Goal: Information Seeking & Learning: Learn about a topic

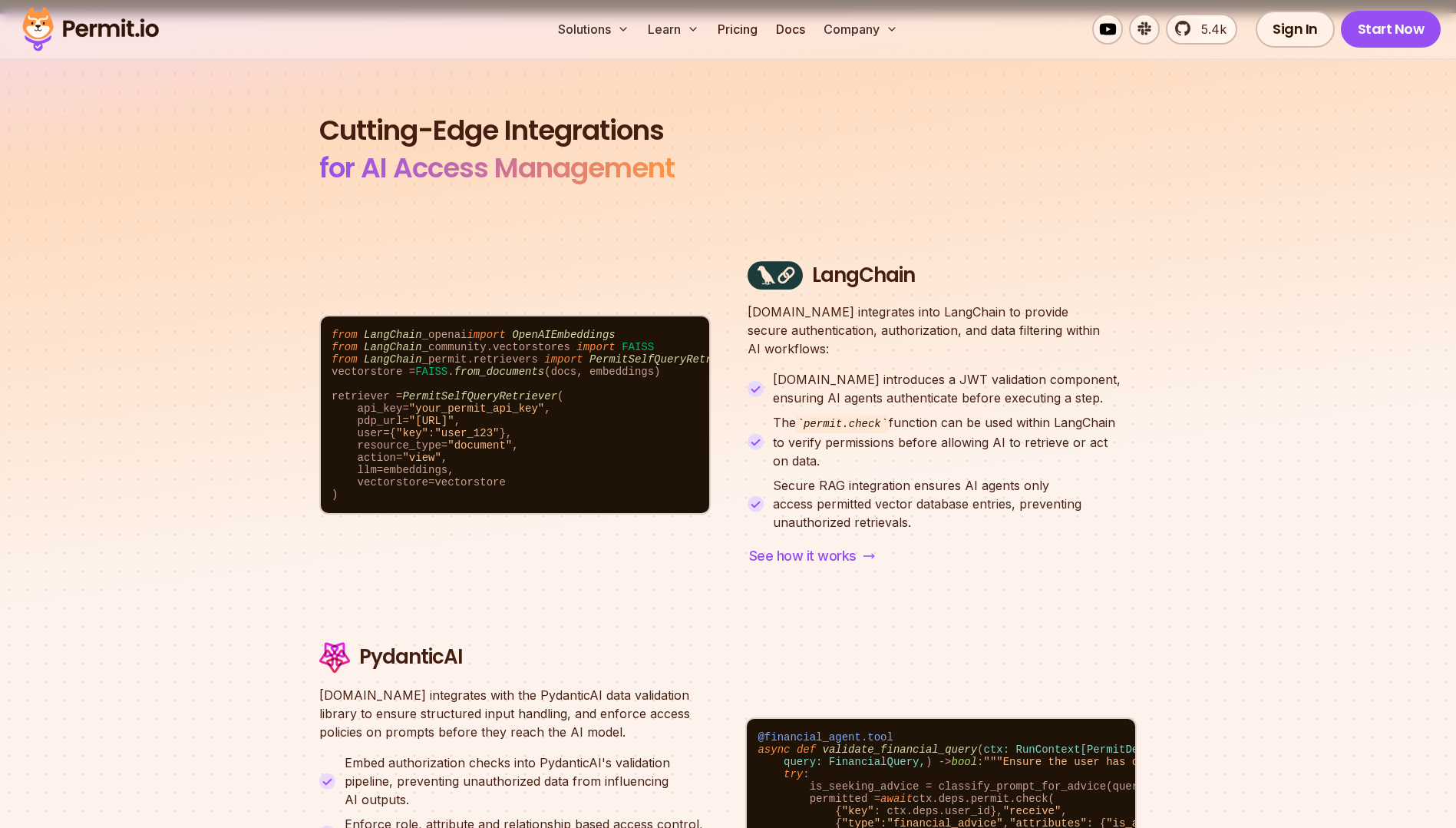
scroll to position [4992, 0]
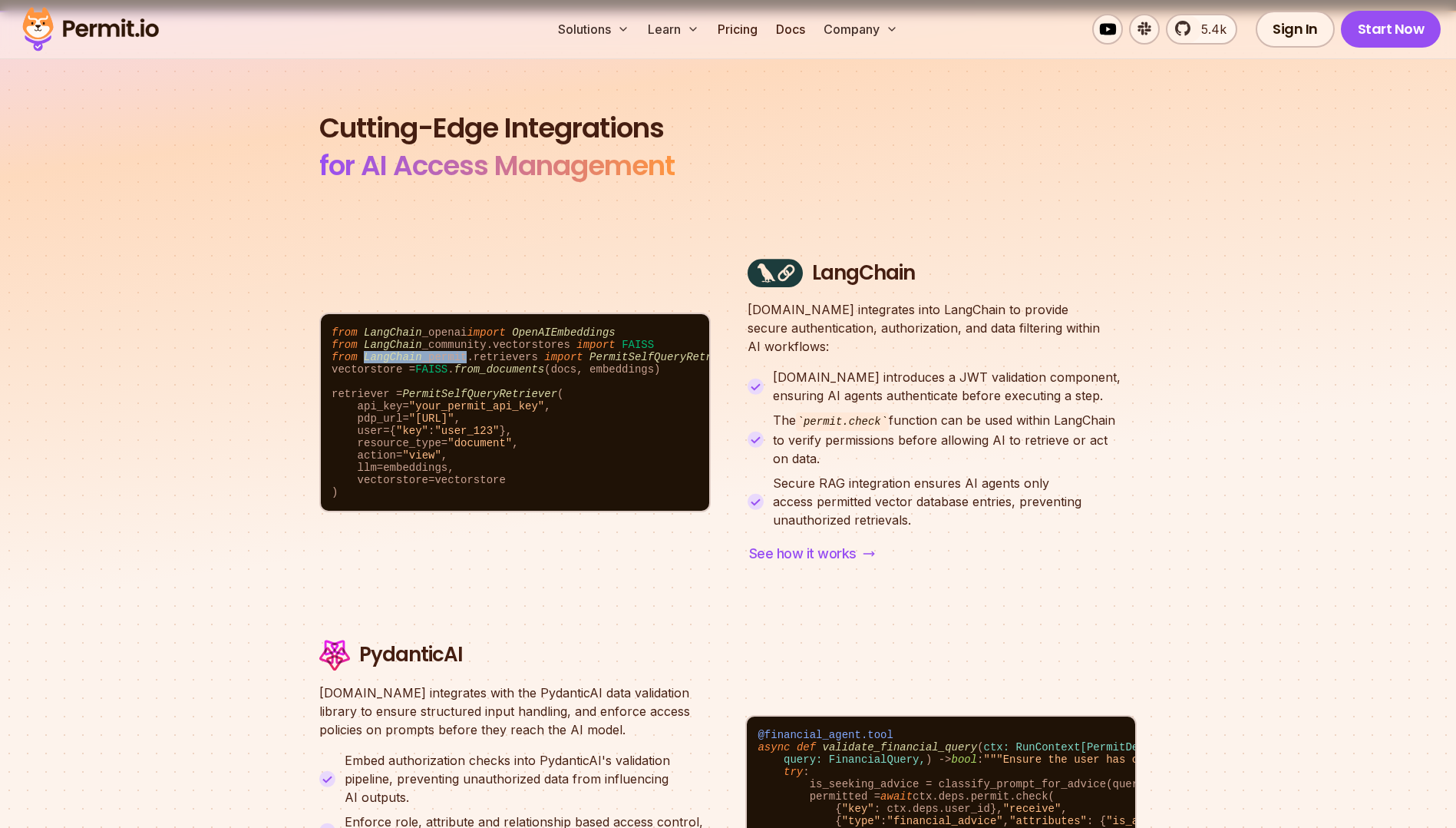
drag, startPoint x: 454, startPoint y: 316, endPoint x: 360, endPoint y: 315, distance: 94.0
click at [360, 315] on code "from LangChain _openai import OpenAIEmbeddings from [GEOGRAPHIC_DATA] _communit…" at bounding box center [515, 412] width 388 height 197
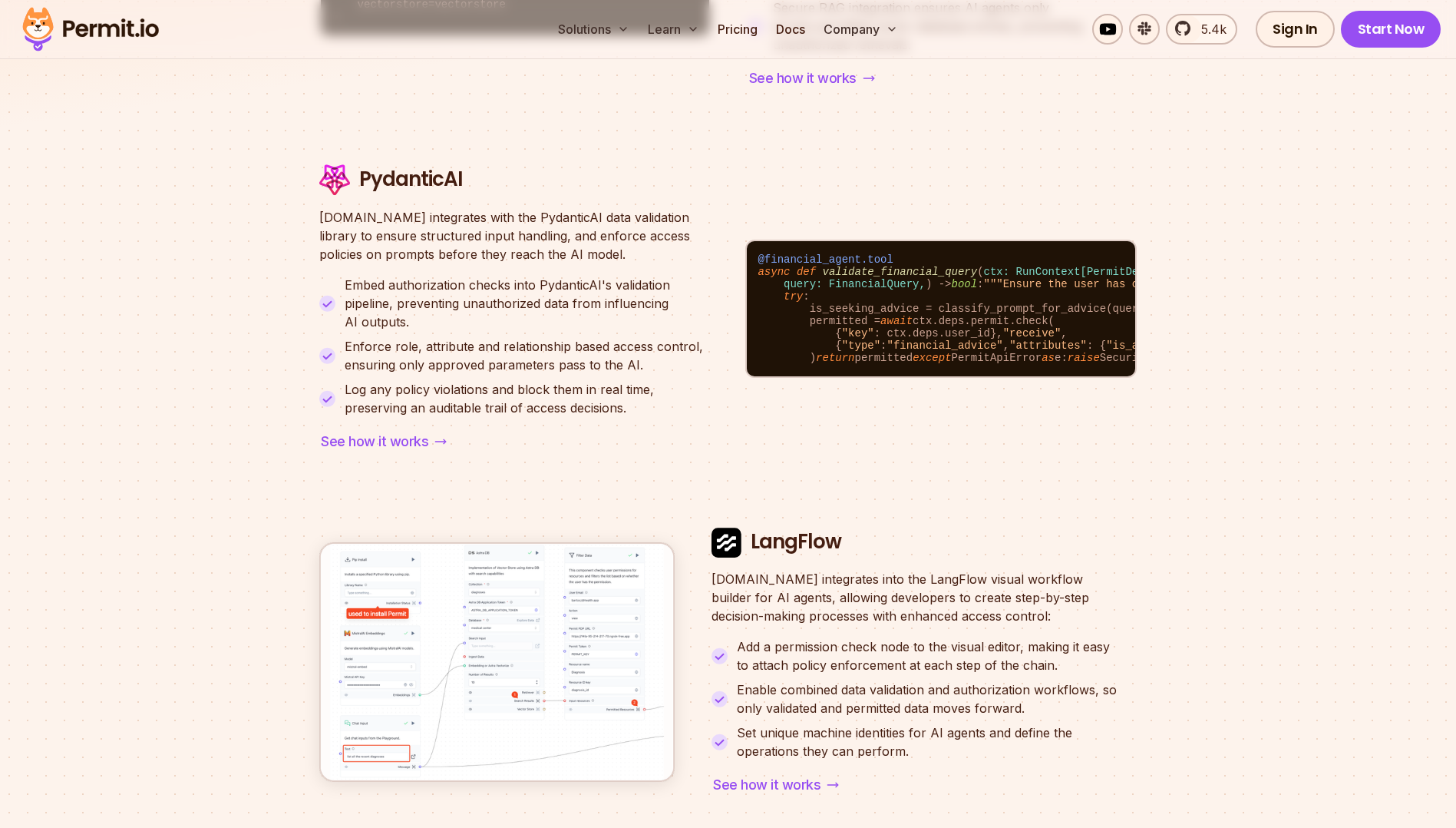
scroll to position [5488, 0]
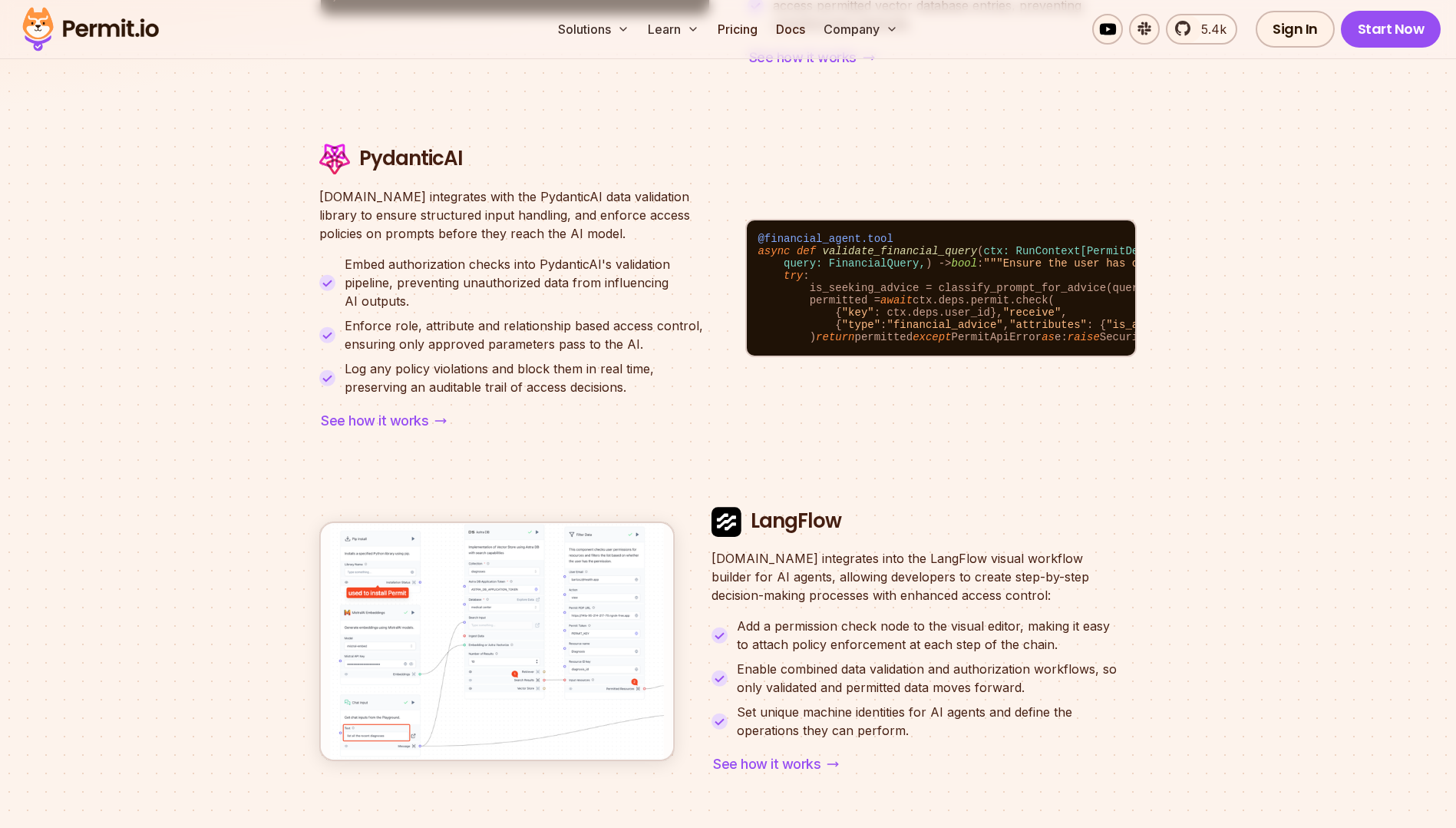
click at [485, 604] on img at bounding box center [497, 641] width 356 height 239
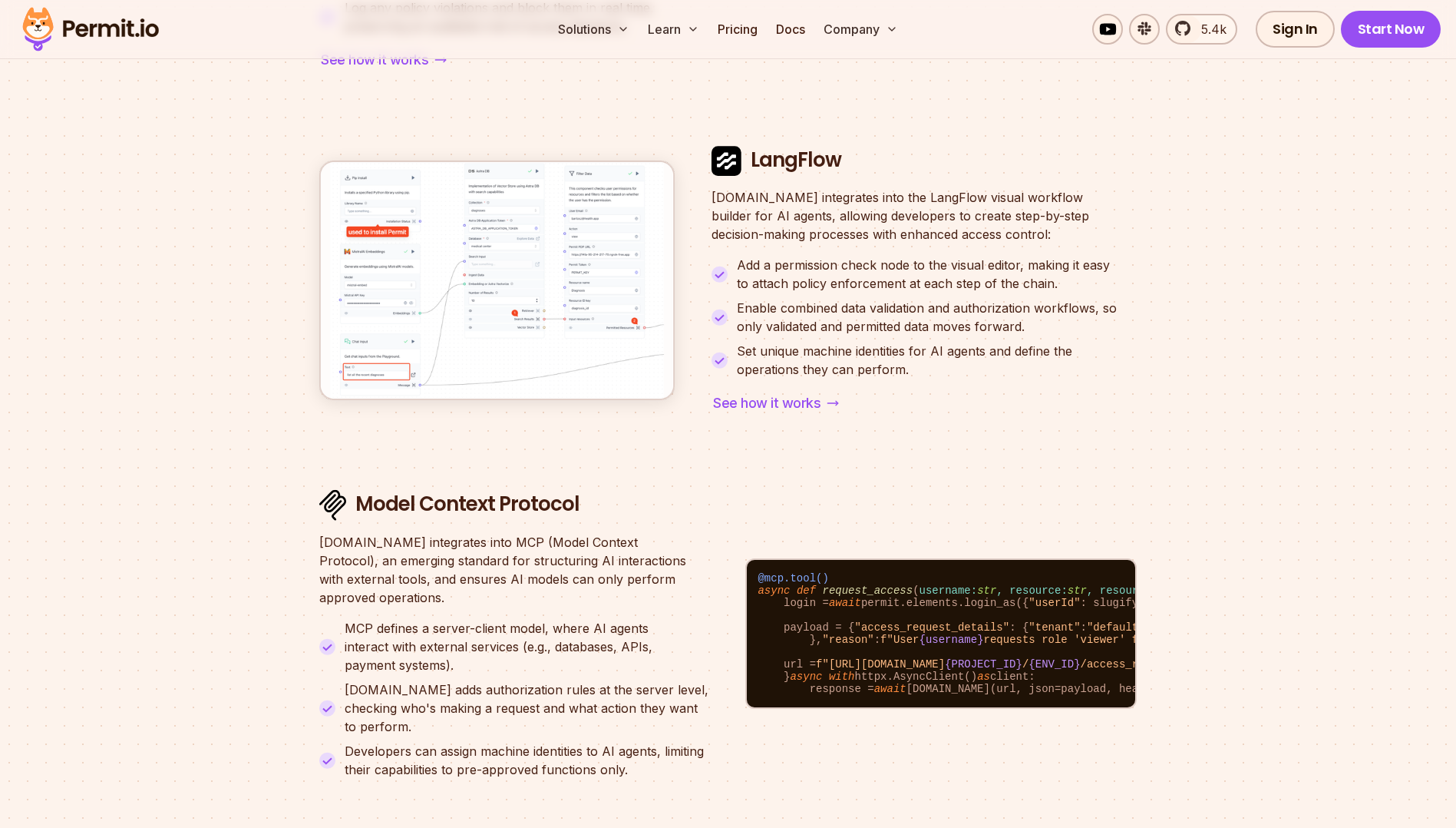
scroll to position [5862, 0]
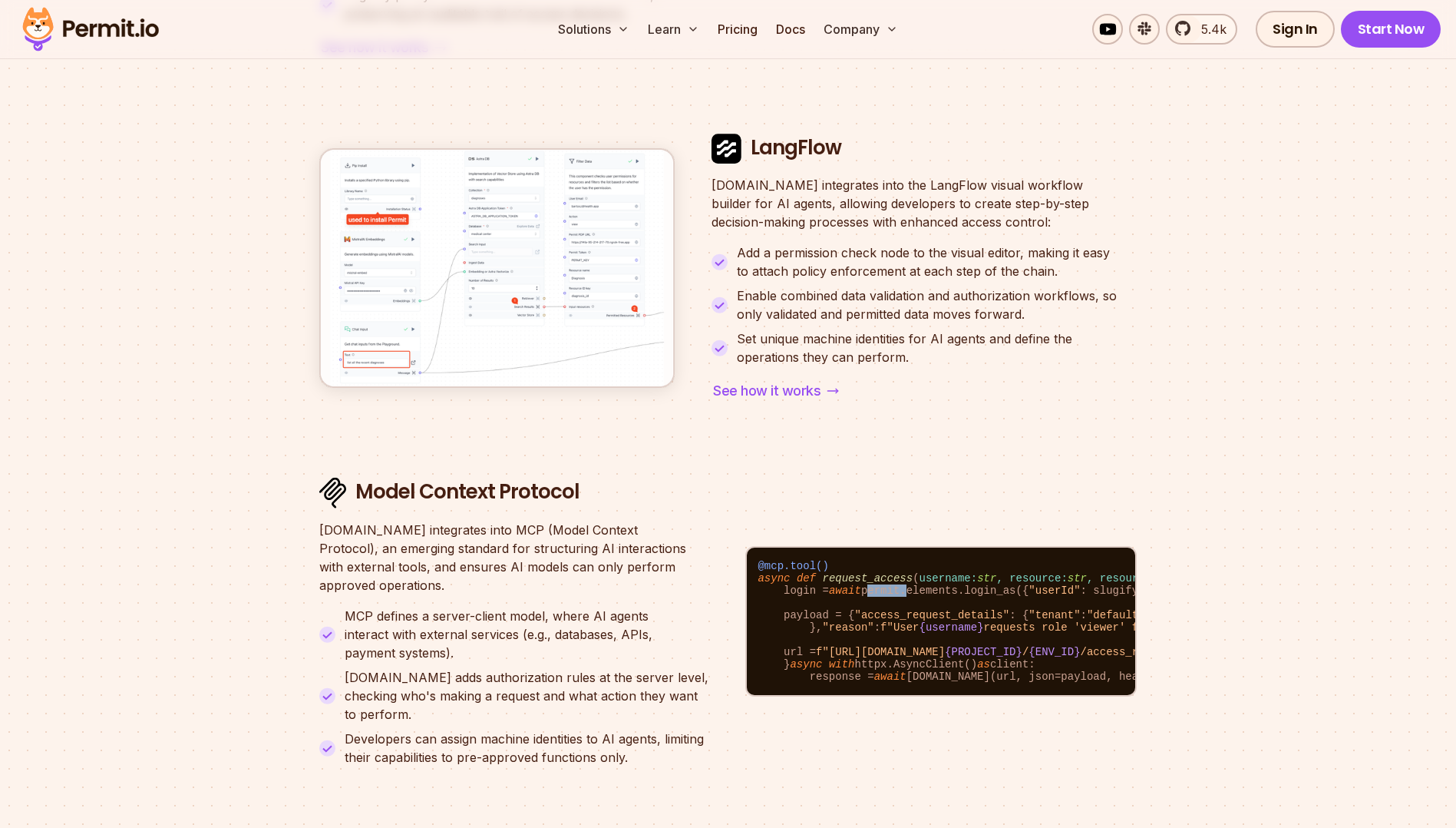
drag, startPoint x: 865, startPoint y: 480, endPoint x: 902, endPoint y: 485, distance: 37.3
click at [902, 548] on code "@mcp.tool() async def request_access ( username: str , resource: str , resource…" at bounding box center [940, 621] width 388 height 147
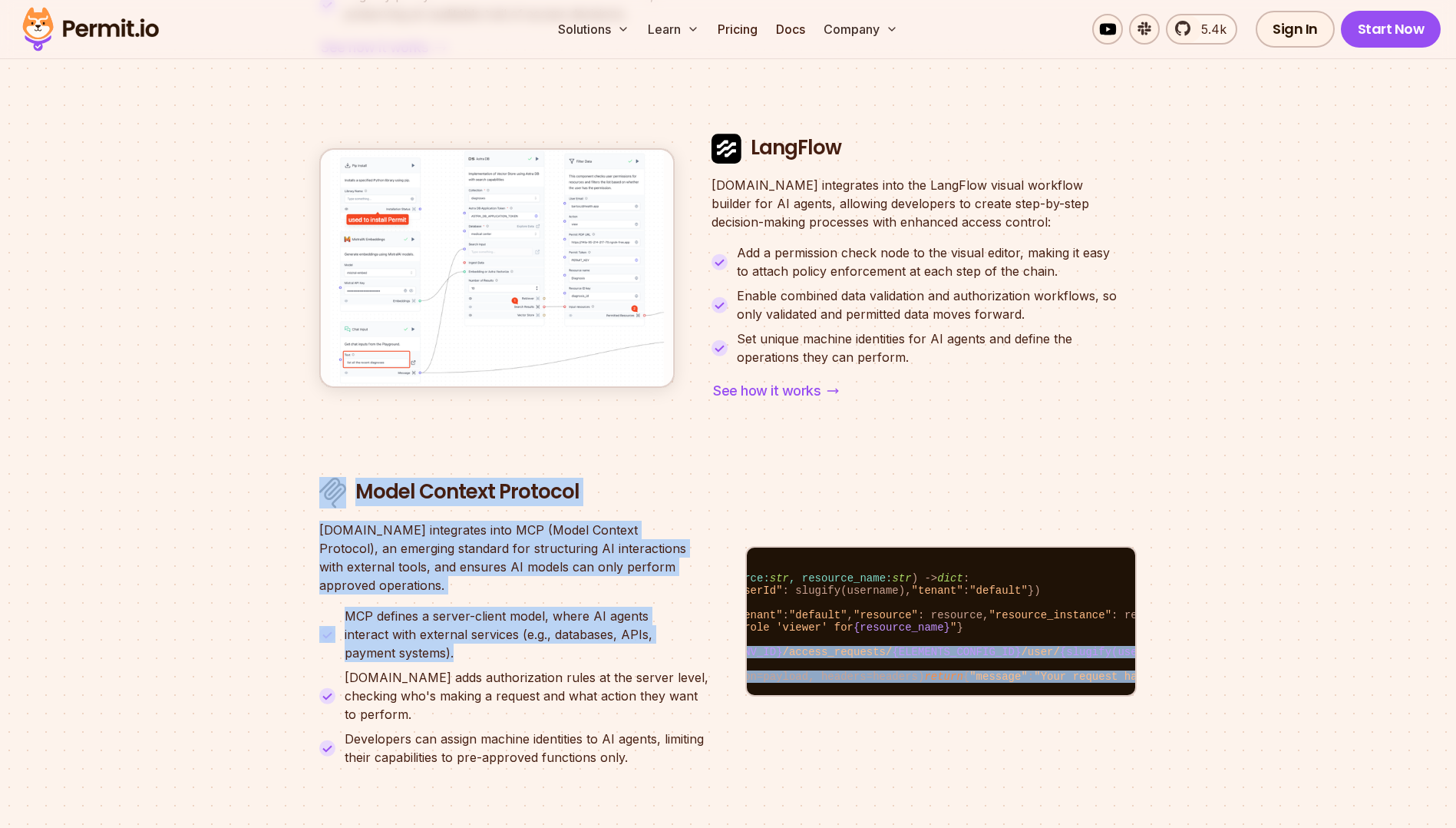
scroll to position [0, 0]
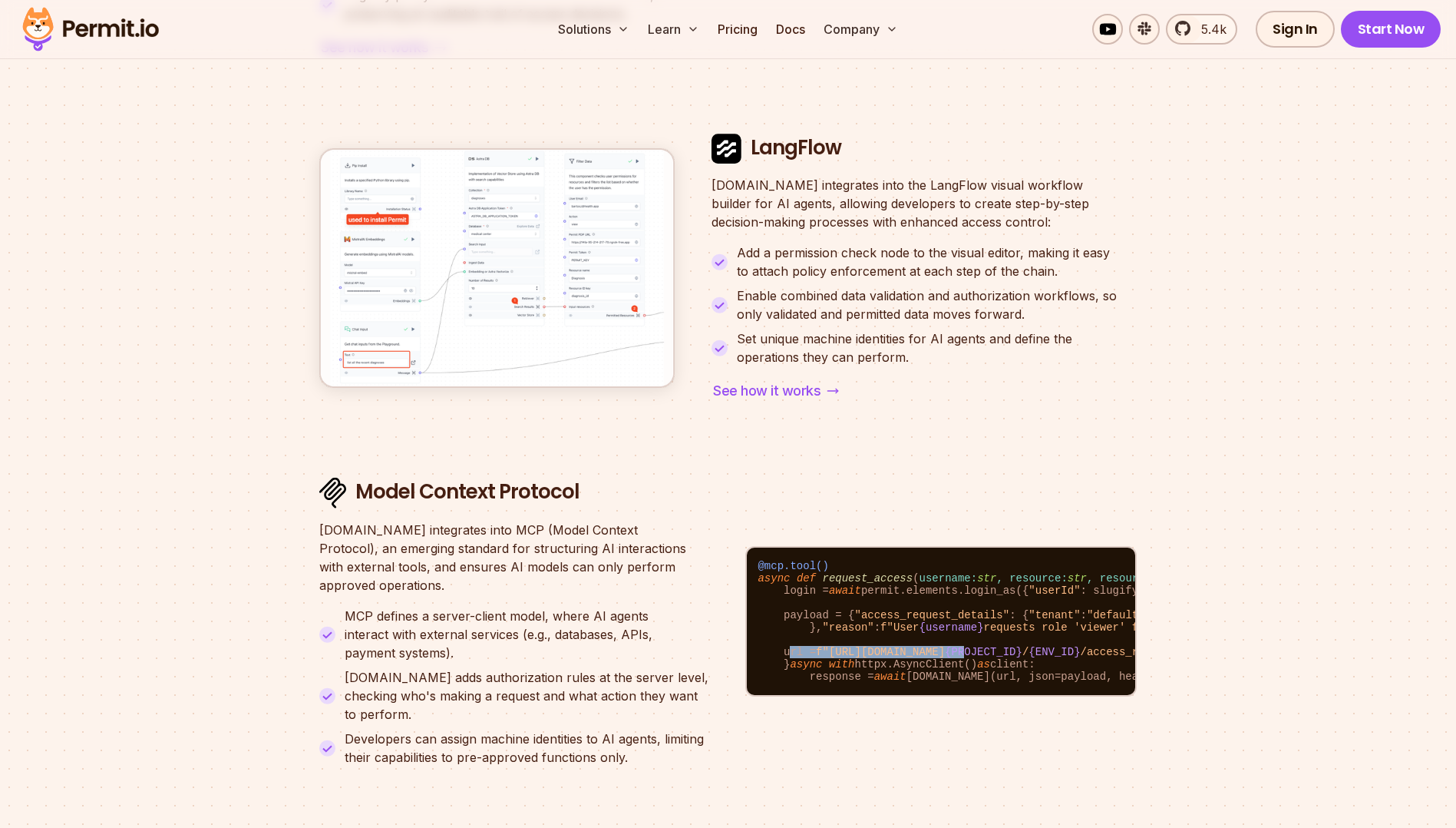
drag, startPoint x: 1027, startPoint y: 623, endPoint x: 759, endPoint y: 629, distance: 268.1
click at [759, 629] on code "@mcp.tool() async def request_access ( username: str , resource: str , resource…" at bounding box center [940, 621] width 388 height 147
drag, startPoint x: 759, startPoint y: 629, endPoint x: 861, endPoint y: 682, distance: 114.9
click at [861, 682] on code "@mcp.tool() async def request_access ( username: str , resource: str , resource…" at bounding box center [940, 621] width 388 height 147
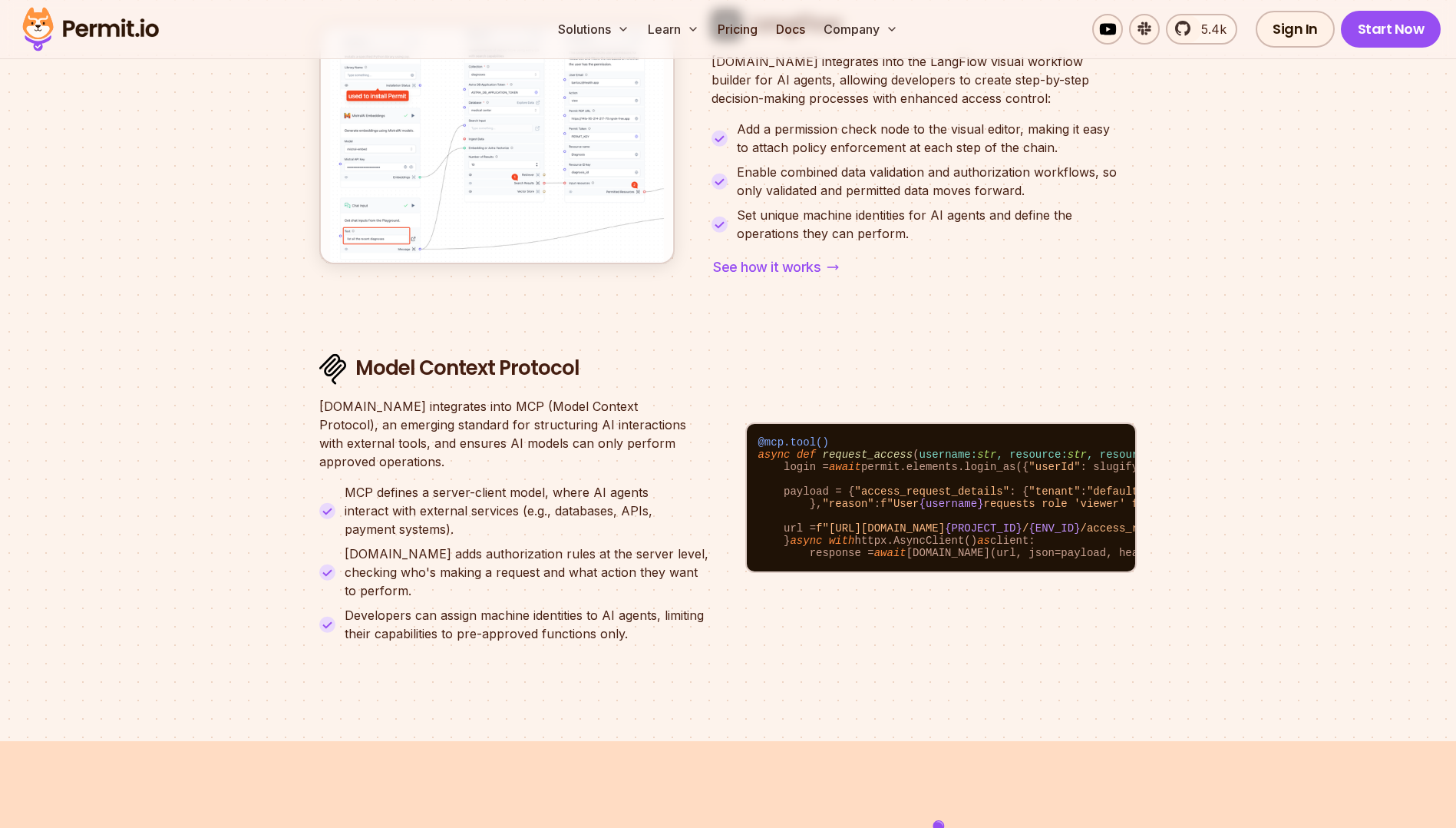
drag, startPoint x: 898, startPoint y: 565, endPoint x: 859, endPoint y: 571, distance: 39.5
click at [859, 571] on code "@mcp.tool() async def request_access ( username: str , resource: str , resource…" at bounding box center [940, 498] width 388 height 147
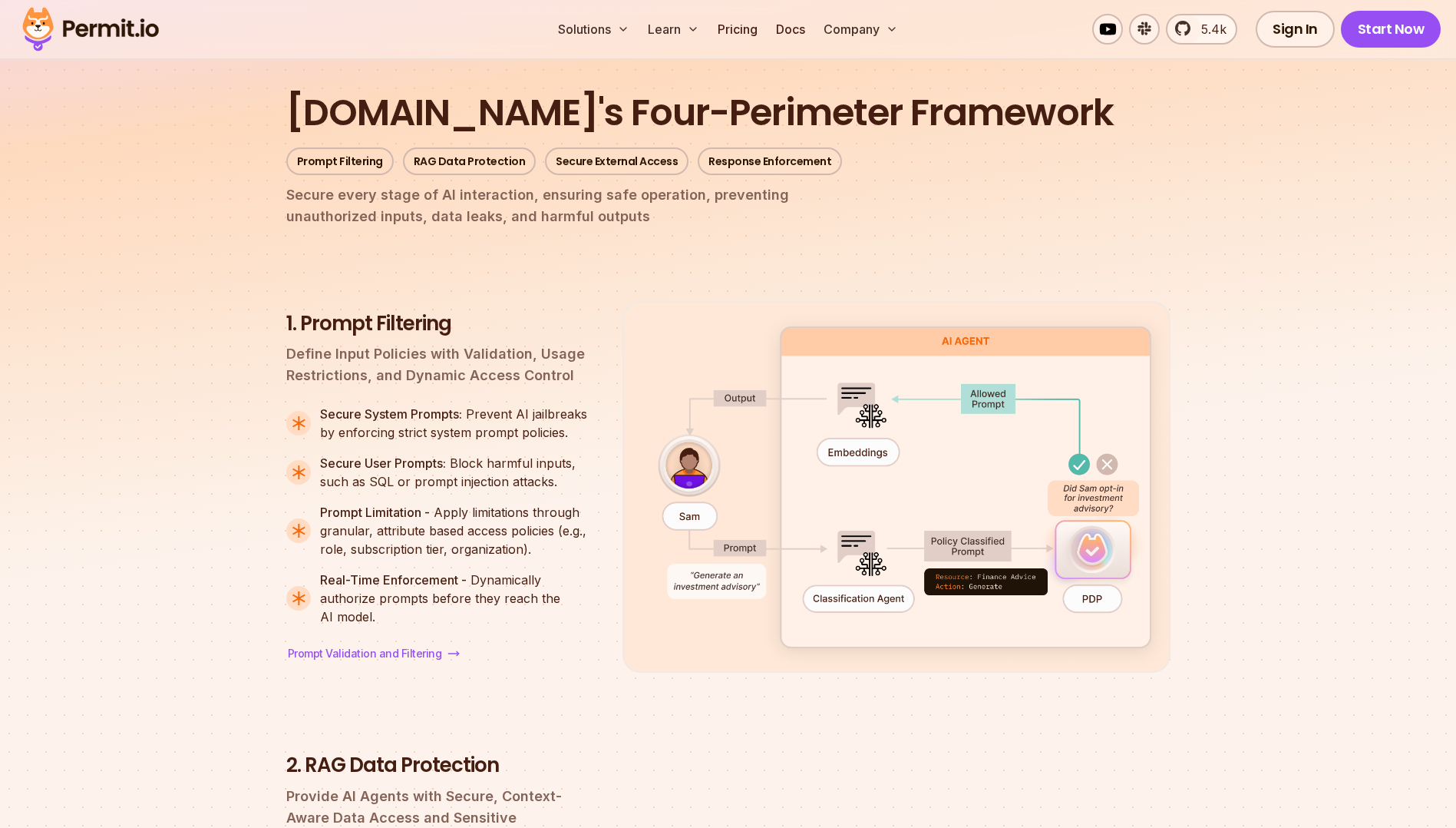
scroll to position [1863, 0]
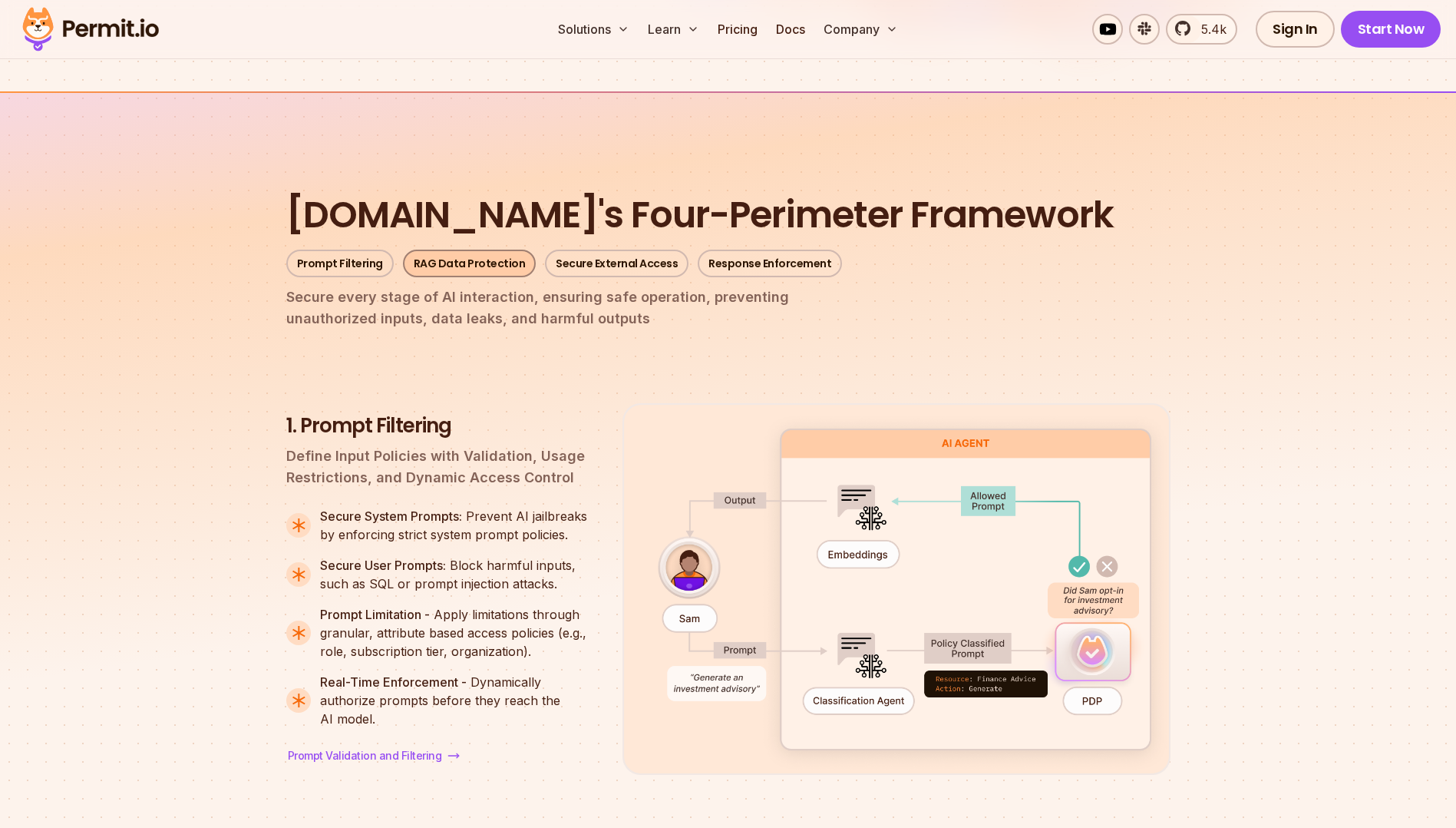
click at [415, 249] on link "RAG Data Protection" at bounding box center [469, 263] width 134 height 27
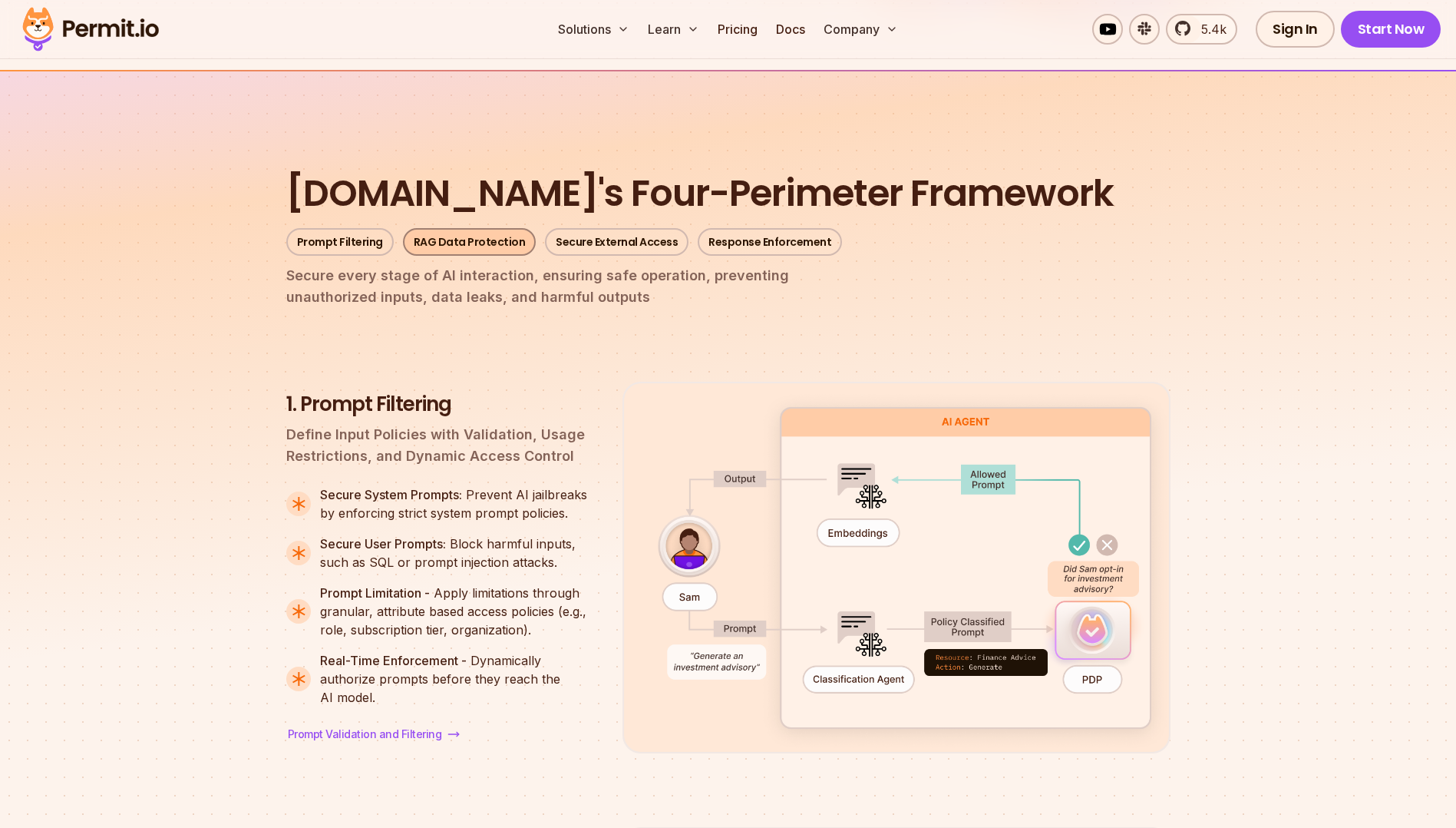
scroll to position [1759, 0]
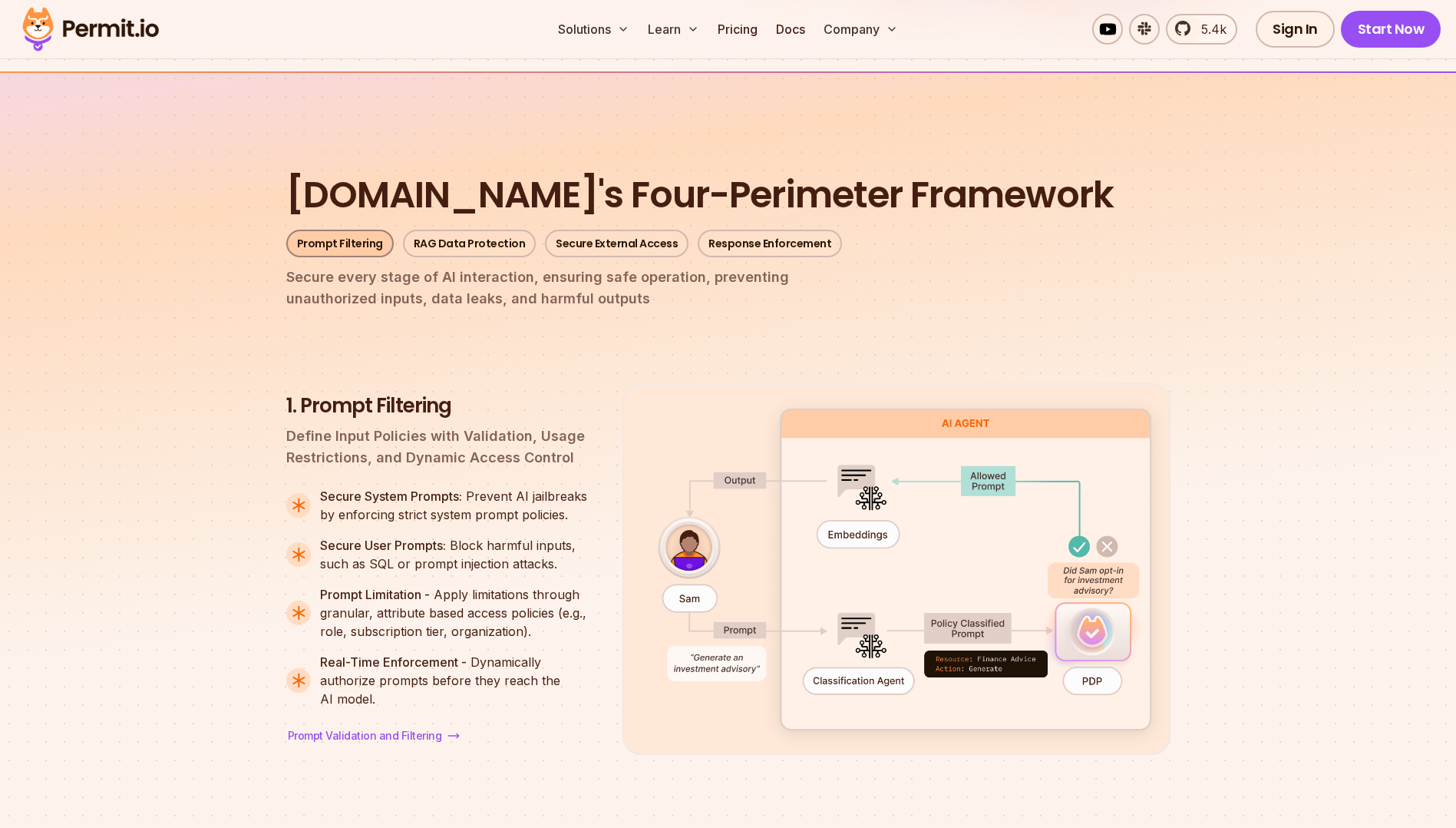
click at [357, 229] on link "Prompt Filtering" at bounding box center [340, 243] width 107 height 27
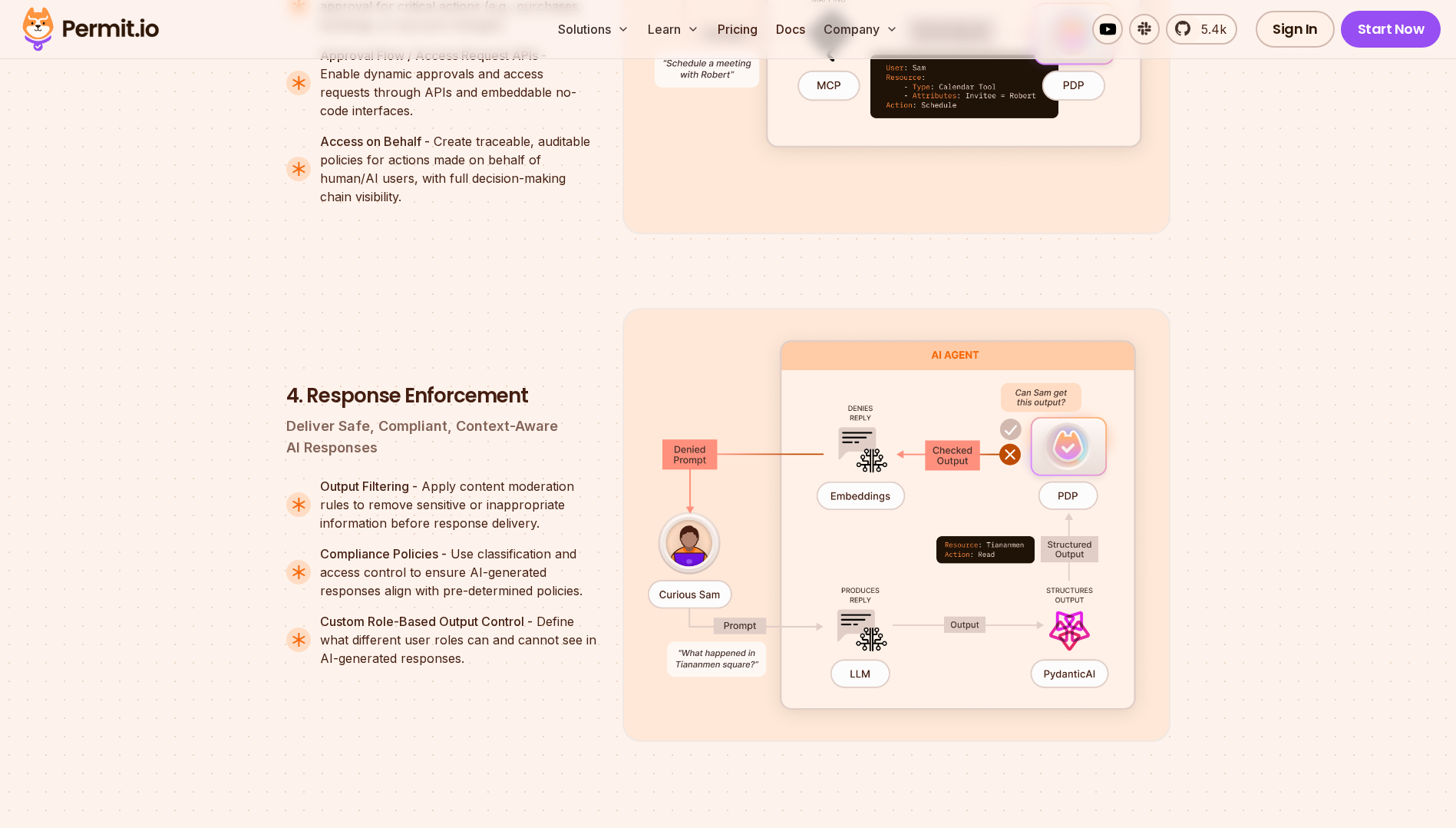
scroll to position [3424, 0]
